Goal: Task Accomplishment & Management: Manage account settings

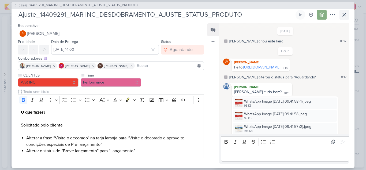
scroll to position [115, 0]
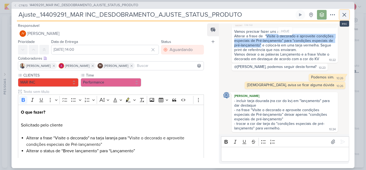
click at [344, 15] on icon at bounding box center [344, 14] width 3 height 3
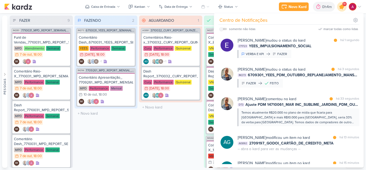
click at [342, 9] on icon at bounding box center [341, 6] width 9 height 9
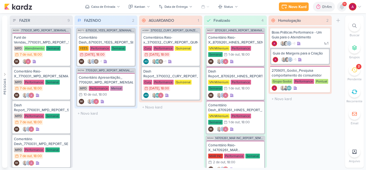
click at [342, 9] on icon at bounding box center [342, 6] width 4 height 5
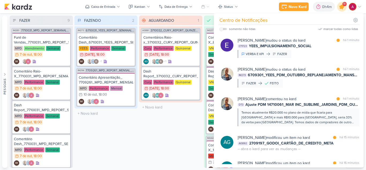
click at [341, 10] on icon at bounding box center [341, 6] width 9 height 9
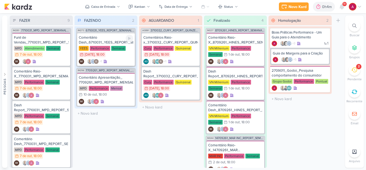
click at [119, 37] on div "Comentário Dash_6710031_YEES_REPORT_SEMANAL_MARKETING_07.10" at bounding box center [106, 40] width 55 height 10
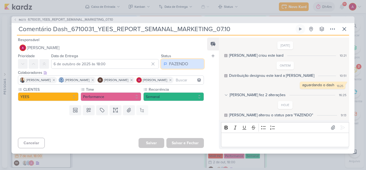
click at [174, 64] on div "FAZENDO" at bounding box center [178, 64] width 19 height 6
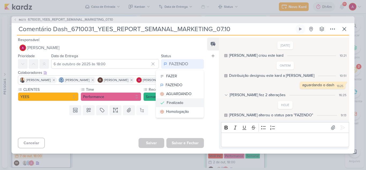
click at [180, 103] on div "Finalizado" at bounding box center [175, 103] width 17 height 6
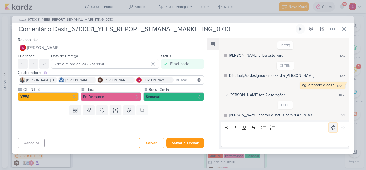
click at [331, 129] on icon at bounding box center [332, 127] width 5 height 5
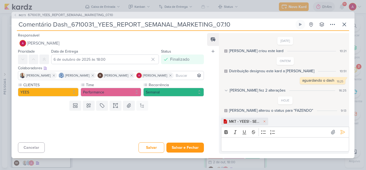
click at [244, 139] on div "Editor editing area: main" at bounding box center [285, 144] width 128 height 15
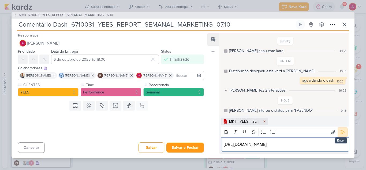
click at [338, 128] on button at bounding box center [342, 132] width 9 height 9
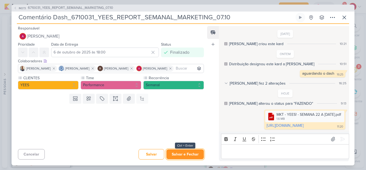
click at [193, 152] on button "Salvar e Fechar" at bounding box center [185, 154] width 38 height 10
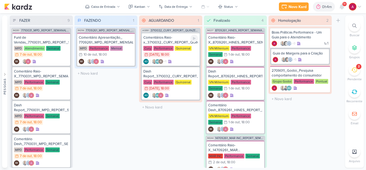
click at [171, 39] on div "Comentários Raio-x_3710032_CURY_REPORT_QUINZENAL_07.10" at bounding box center [170, 40] width 55 height 10
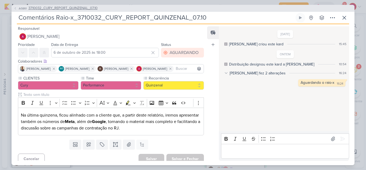
click at [15, 8] on icon at bounding box center [15, 8] width 3 height 3
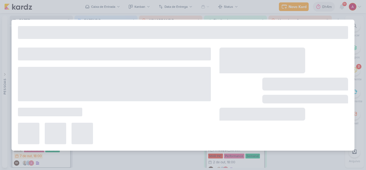
type input "3710032_CURY_REPORT_QUINZENAL_07.10"
type input "[DATE] 18:00"
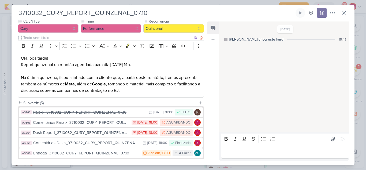
scroll to position [80, 0]
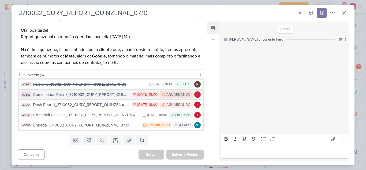
click at [109, 95] on div "Comentários Raio-x_3710032_CURY_REPORT_QUINZENAL_07.10" at bounding box center [81, 94] width 96 height 6
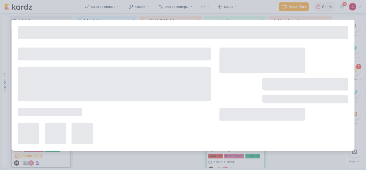
type input "Comentários Raio-x_3710032_CURY_REPORT_QUINZENAL_07.10"
type input "6 de outubro de 2025 às 18:00"
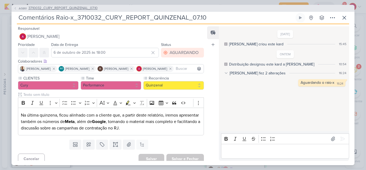
click at [18, 6] on span "AG861" at bounding box center [22, 8] width 9 height 4
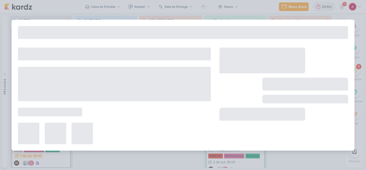
type input "3710032_CURY_REPORT_QUINZENAL_07.10"
type input "[DATE] 18:00"
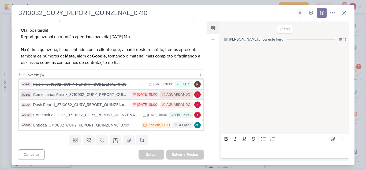
click at [110, 96] on div "Comentários Raio-x_3710032_CURY_REPORT_QUINZENAL_07.10" at bounding box center [81, 94] width 96 height 6
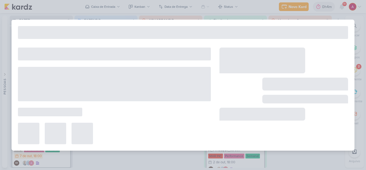
type input "Comentários Raio-x_3710032_CURY_REPORT_QUINZENAL_07.10"
type input "6 de outubro de 2025 às 18:00"
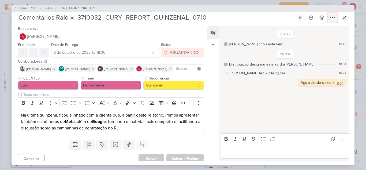
click at [328, 19] on button at bounding box center [333, 18] width 10 height 10
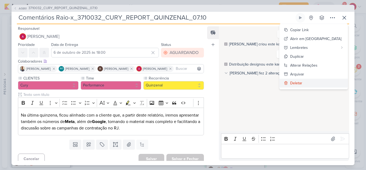
click at [302, 83] on div "Deletar" at bounding box center [296, 83] width 12 height 6
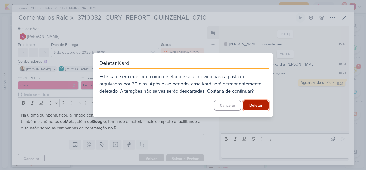
click at [260, 106] on button "Deletar" at bounding box center [256, 105] width 26 height 10
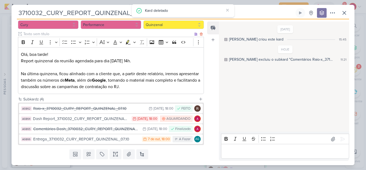
scroll to position [70, 0]
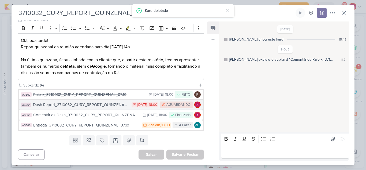
click at [117, 107] on div "Dash Report_3710032_CURY_REPORT_QUINZENAL_07.10" at bounding box center [81, 105] width 96 height 6
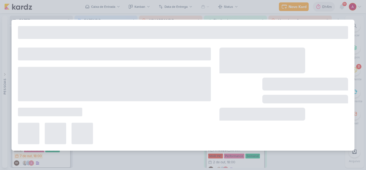
type input "Dash Report_3710032_CURY_REPORT_QUINZENAL_07.10"
type input "6 de outubro de 2025 às 18:00"
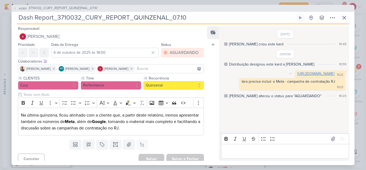
click at [297, 73] on link "[URL][DOMAIN_NAME]" at bounding box center [315, 73] width 37 height 5
click at [23, 8] on span "AG861" at bounding box center [22, 8] width 9 height 4
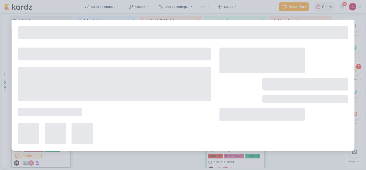
type input "3710032_CURY_REPORT_QUINZENAL_07.10"
type input "[DATE] 18:00"
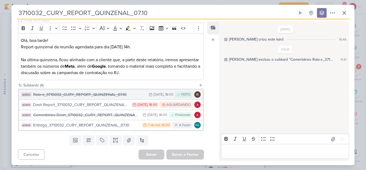
click at [134, 97] on div "Raio-x_3710032_CURY_REPORT_QUINZENAL_07.10" at bounding box center [89, 94] width 113 height 6
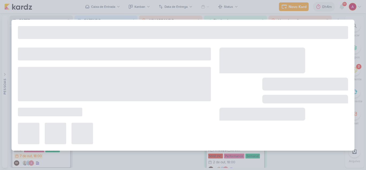
type input "Raio-x_3710032_CURY_REPORT_QUINZENAL_07.10"
type input "6 de outubro de 2025 às 18:00"
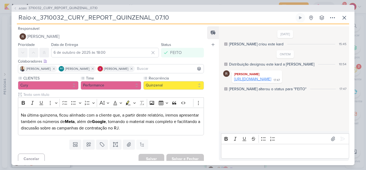
click at [267, 81] on link "[URL][DOMAIN_NAME]" at bounding box center [252, 79] width 37 height 5
click at [346, 18] on icon at bounding box center [344, 17] width 6 height 6
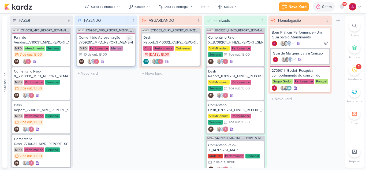
click at [114, 40] on div "Comentário Apresentação_ 7709261_MPD_REPORT_MENSAL_SETEMBRO" at bounding box center [106, 40] width 55 height 10
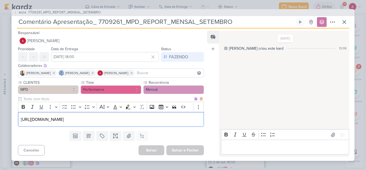
click at [184, 118] on p "[URL][DOMAIN_NAME]" at bounding box center [111, 119] width 180 height 6
drag, startPoint x: 184, startPoint y: 118, endPoint x: 27, endPoint y: 121, distance: 157.6
click at [19, 119] on div "[URL][DOMAIN_NAME]" at bounding box center [111, 119] width 186 height 15
copy p "[URL][DOMAIN_NAME]"
click at [343, 20] on icon at bounding box center [344, 22] width 6 height 6
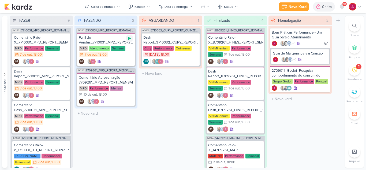
click at [130, 37] on icon at bounding box center [129, 38] width 4 height 4
click at [130, 39] on icon at bounding box center [129, 38] width 3 height 3
click at [124, 63] on div "IM" at bounding box center [106, 61] width 55 height 5
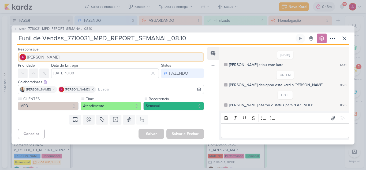
click at [51, 57] on span "[PERSON_NAME]" at bounding box center [43, 57] width 32 height 6
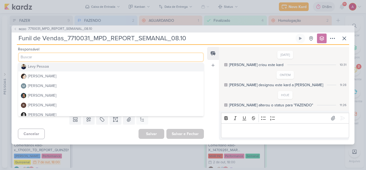
scroll to position [121, 0]
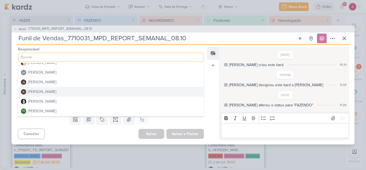
click at [46, 89] on div "[PERSON_NAME]" at bounding box center [42, 92] width 28 height 6
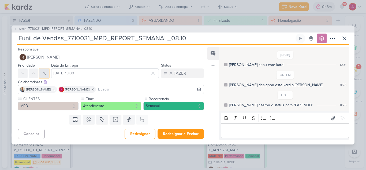
click at [43, 73] on icon at bounding box center [44, 73] width 4 height 4
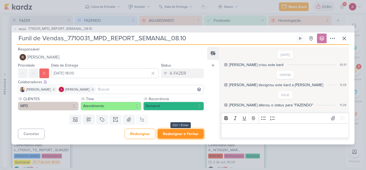
click at [189, 134] on button "Redesignar e Fechar" at bounding box center [181, 134] width 46 height 10
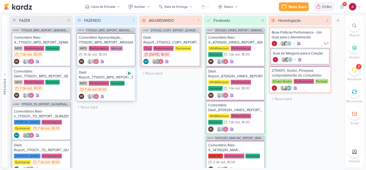
click at [130, 74] on icon at bounding box center [129, 73] width 4 height 4
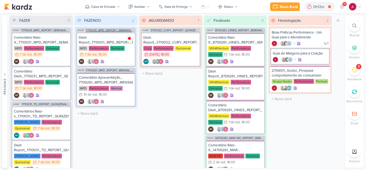
click at [98, 29] on span "7710031_MPD_REPORT_SEMANAL_08.10" at bounding box center [110, 30] width 49 height 3
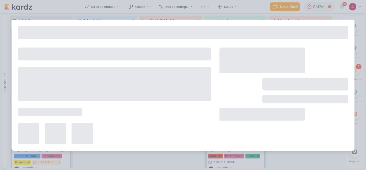
type input "7710031_MPD_REPORT_SEMANAL_08.10"
type input "[DATE] 18:00"
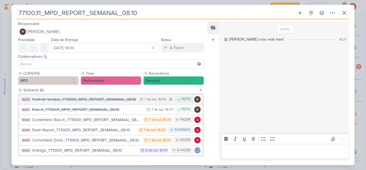
click at [111, 99] on div "Funil de Vendas_7710031_MPD_REPORT_SEMANAL_08.10" at bounding box center [84, 99] width 104 height 6
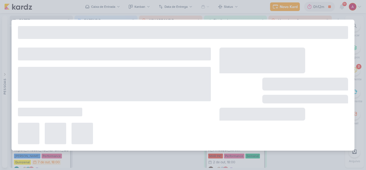
type input "Funil de Vendas_7710031_MPD_REPORT_SEMANAL_08.10"
type input "[DATE] 18:00"
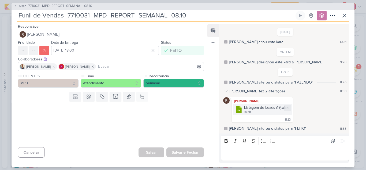
click at [261, 109] on div "Listagem de Leads (19).xlsx" at bounding box center [266, 107] width 44 height 6
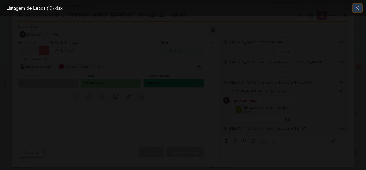
click at [357, 9] on icon at bounding box center [357, 7] width 3 height 3
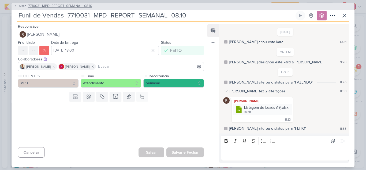
click at [18, 8] on span "IM280" at bounding box center [22, 6] width 9 height 4
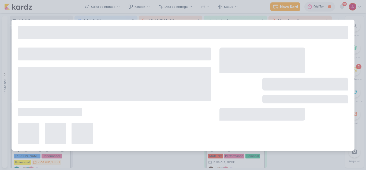
type input "7710031_MPD_REPORT_SEMANAL_08.10"
type input "[DATE] 18:00"
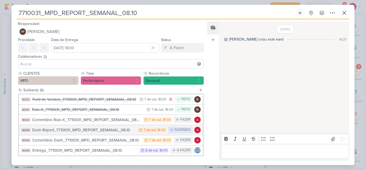
click at [99, 129] on div "Dash Report_7710031_MPD_REPORT_SEMANAL_08.10" at bounding box center [83, 130] width 103 height 6
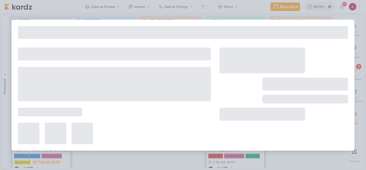
type input "Dash Report_7710031_MPD_REPORT_SEMANAL_08.10"
type input "[DATE] 18:00"
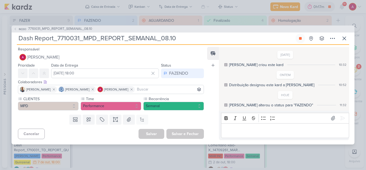
click at [242, 133] on p "Editor editing area: main" at bounding box center [285, 130] width 122 height 6
click at [274, 132] on p "[DATE] a [DATE]" at bounding box center [285, 130] width 122 height 6
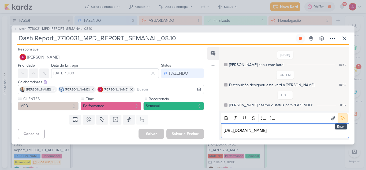
click at [341, 117] on icon at bounding box center [343, 118] width 4 height 4
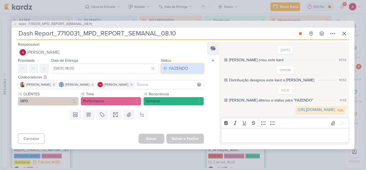
click at [180, 69] on div "FAZENDO" at bounding box center [178, 68] width 19 height 6
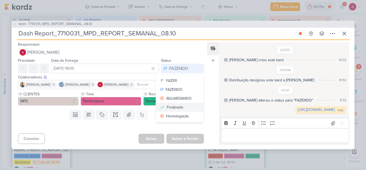
click at [178, 107] on div "Finalizado" at bounding box center [175, 107] width 17 height 6
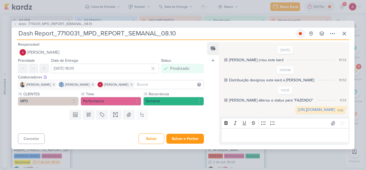
click at [303, 34] on button at bounding box center [301, 34] width 10 height 10
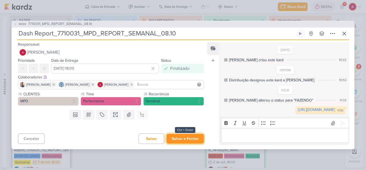
click at [188, 140] on button "Salvar e Fechar" at bounding box center [185, 138] width 38 height 10
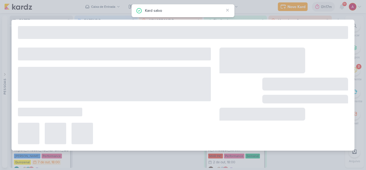
type input "7710031_MPD_REPORT_SEMANAL_08.10"
type input "[DATE] 18:00"
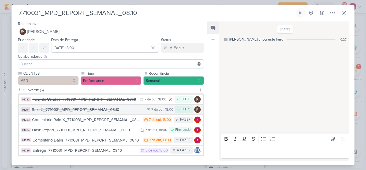
click at [110, 109] on div "Raio-X_7710031_MPD_REPORT_SEMANAL_08.10" at bounding box center [88, 109] width 112 height 6
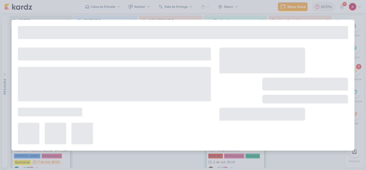
type input "Raio-X_7710031_MPD_REPORT_SEMANAL_08.10"
type input "[DATE] 18:00"
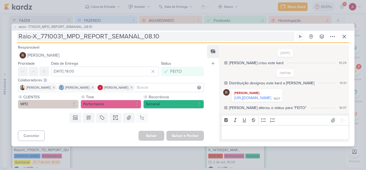
drag, startPoint x: 241, startPoint y: 98, endPoint x: 199, endPoint y: 31, distance: 79.1
click at [241, 98] on link "[URL][DOMAIN_NAME]" at bounding box center [252, 97] width 37 height 5
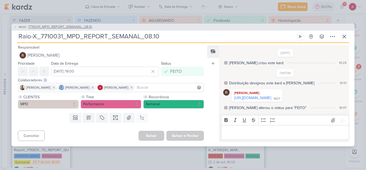
click at [23, 25] on span "IM280" at bounding box center [22, 27] width 9 height 4
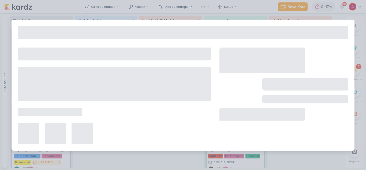
type input "7710031_MPD_REPORT_SEMANAL_08.10"
type input "[DATE] 18:00"
